Goal: Go to known website: Access a specific website the user already knows

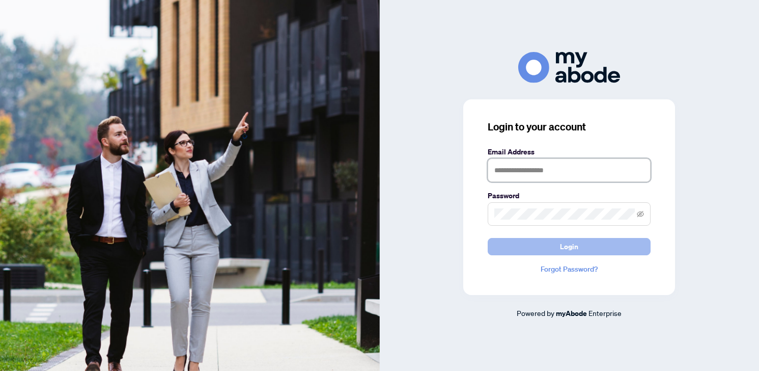
type input "**********"
click at [605, 250] on button "Login" at bounding box center [569, 246] width 163 height 17
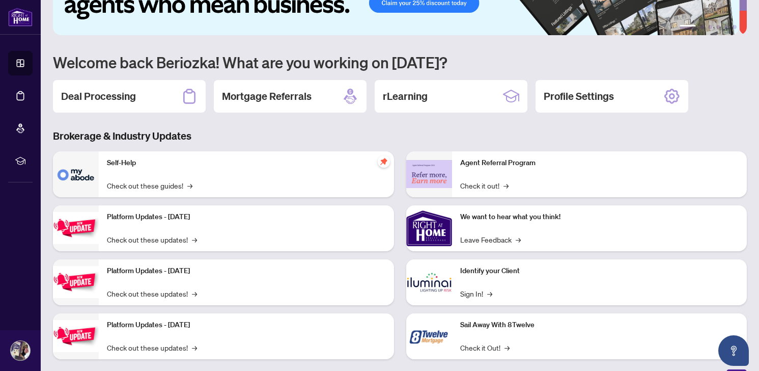
scroll to position [67, 0]
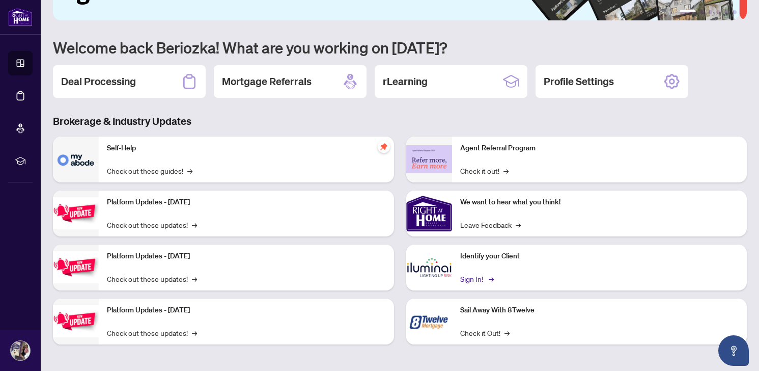
click at [476, 273] on link "Sign In! →" at bounding box center [476, 278] width 32 height 11
